Goal: Task Accomplishment & Management: Use online tool/utility

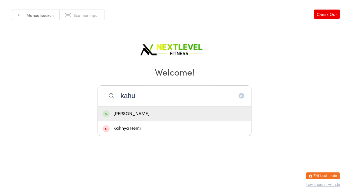
type input "kahu"
click at [171, 116] on div "[PERSON_NAME]" at bounding box center [175, 114] width 144 height 8
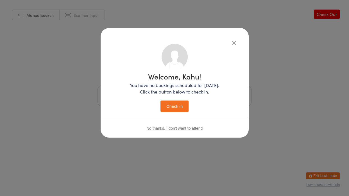
click at [172, 108] on button "Check in" at bounding box center [175, 107] width 28 height 12
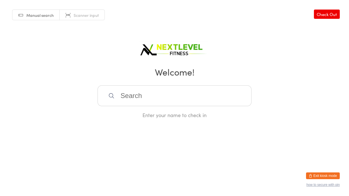
click at [165, 99] on input "search" at bounding box center [175, 96] width 154 height 21
type input "[PERSON_NAME]"
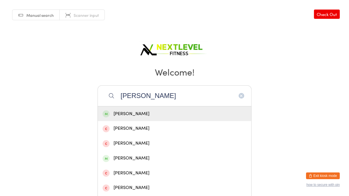
click at [126, 114] on div "[PERSON_NAME]" at bounding box center [175, 114] width 144 height 8
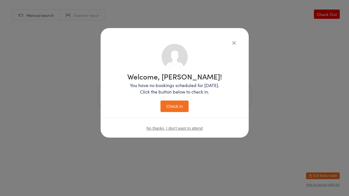
click at [179, 105] on button "Check in" at bounding box center [175, 107] width 28 height 12
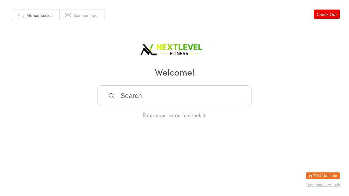
click at [179, 105] on input "search" at bounding box center [175, 96] width 154 height 21
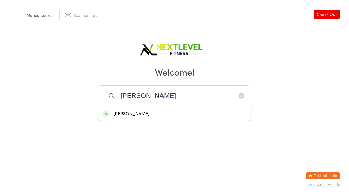
type input "[PERSON_NAME]"
click at [122, 113] on div "[PERSON_NAME]" at bounding box center [175, 114] width 144 height 8
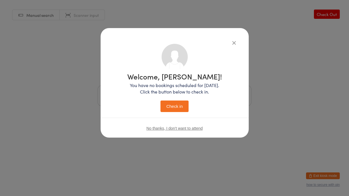
click at [179, 105] on button "Check in" at bounding box center [175, 107] width 28 height 12
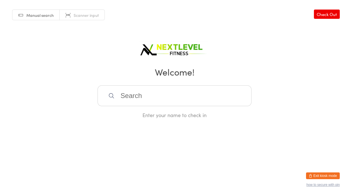
click at [124, 97] on input "search" at bounding box center [175, 96] width 154 height 21
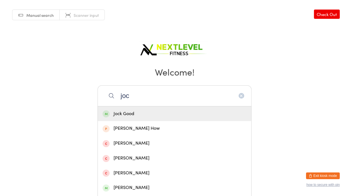
type input "joc"
click at [120, 114] on div "Jock Good" at bounding box center [175, 114] width 144 height 8
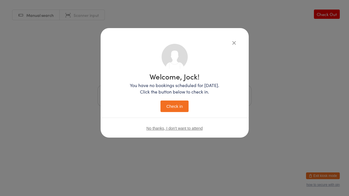
click at [175, 105] on button "Check in" at bounding box center [175, 107] width 28 height 12
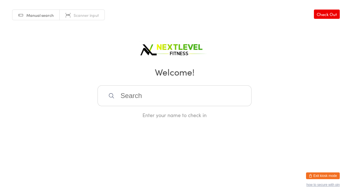
click at [173, 98] on input "search" at bounding box center [175, 96] width 154 height 21
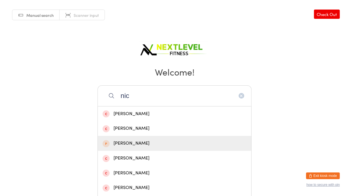
scroll to position [134, 0]
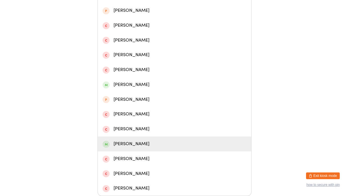
type input "nic"
click at [145, 144] on div "[PERSON_NAME]" at bounding box center [175, 144] width 144 height 8
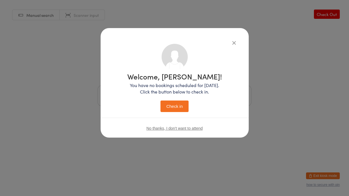
click at [173, 101] on button "Check in" at bounding box center [175, 107] width 28 height 12
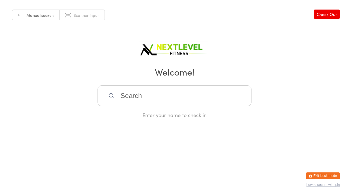
click at [131, 98] on input "search" at bounding box center [175, 96] width 154 height 21
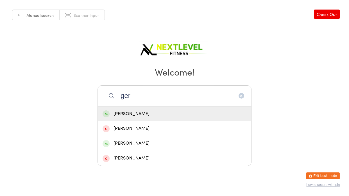
type input "ger"
click at [121, 116] on div "[PERSON_NAME]" at bounding box center [175, 114] width 144 height 8
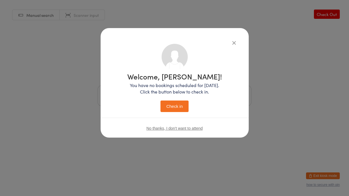
click at [171, 111] on button "Check in" at bounding box center [175, 107] width 28 height 12
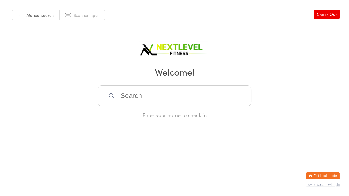
click at [170, 91] on input "search" at bounding box center [175, 96] width 154 height 21
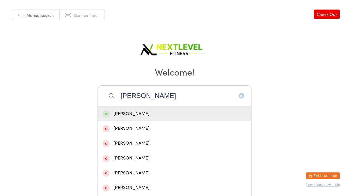
type input "[PERSON_NAME]"
click at [155, 111] on div "[PERSON_NAME]" at bounding box center [175, 114] width 144 height 8
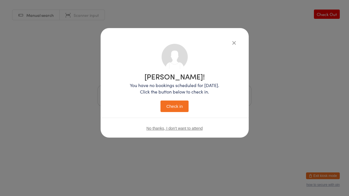
click at [163, 112] on button "Check in" at bounding box center [175, 107] width 28 height 12
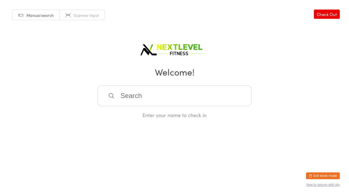
click at [154, 98] on input "search" at bounding box center [175, 96] width 154 height 21
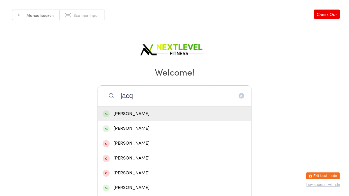
type input "jacq"
click at [154, 116] on div "[PERSON_NAME]" at bounding box center [175, 114] width 144 height 8
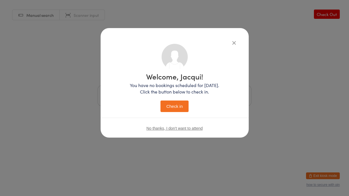
click at [168, 111] on button "Check in" at bounding box center [175, 107] width 28 height 12
